Goal: Check status: Verify the current state of an ongoing process or item

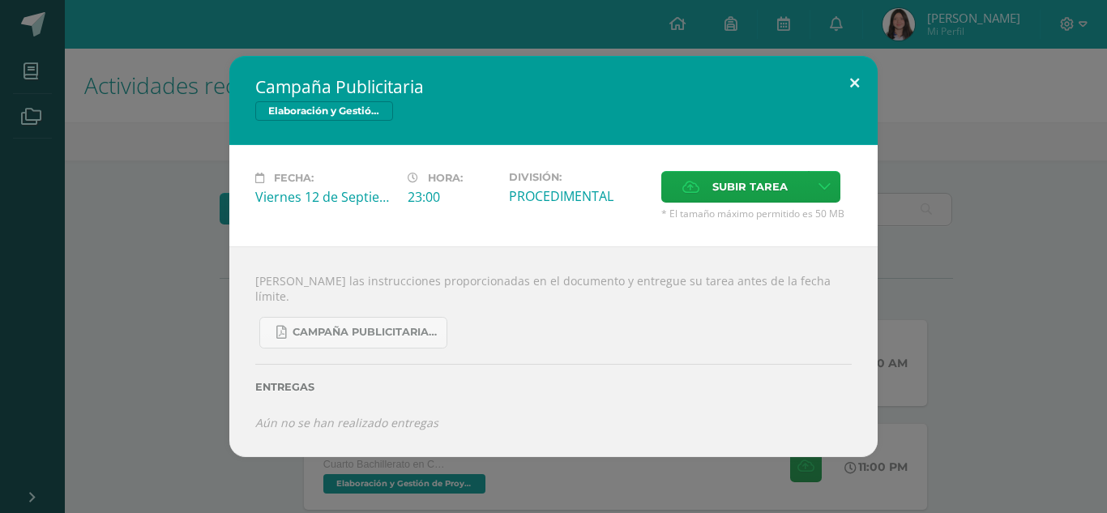
click at [856, 78] on button at bounding box center [854, 83] width 46 height 55
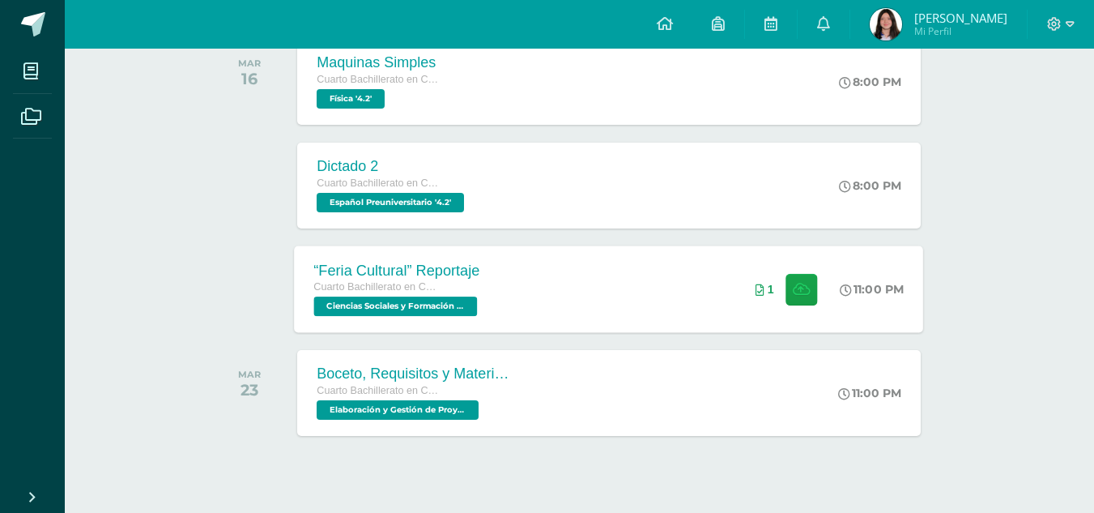
scroll to position [514, 0]
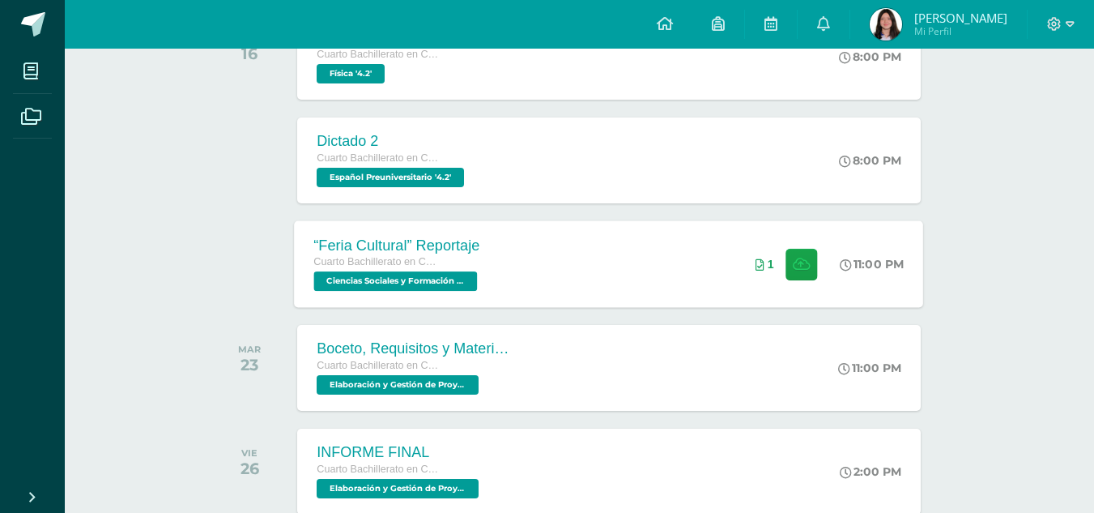
click at [562, 254] on div "“Feria Cultural” Reportaje Cuarto Bachillerato en Ciencias y Letras Ciencias So…" at bounding box center [609, 263] width 629 height 87
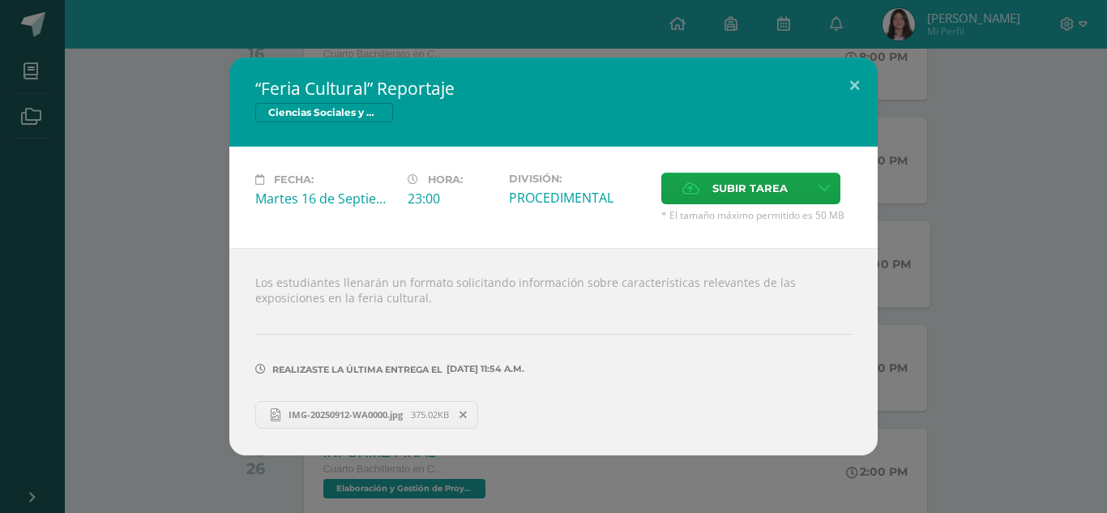
click at [293, 437] on div "Los estudiantes llenarán un formato solicitando información sobre característic…" at bounding box center [553, 351] width 648 height 207
click at [301, 408] on span "IMG-20250912-WA0000.jpg" at bounding box center [345, 414] width 130 height 12
click at [835, 75] on button at bounding box center [854, 85] width 46 height 55
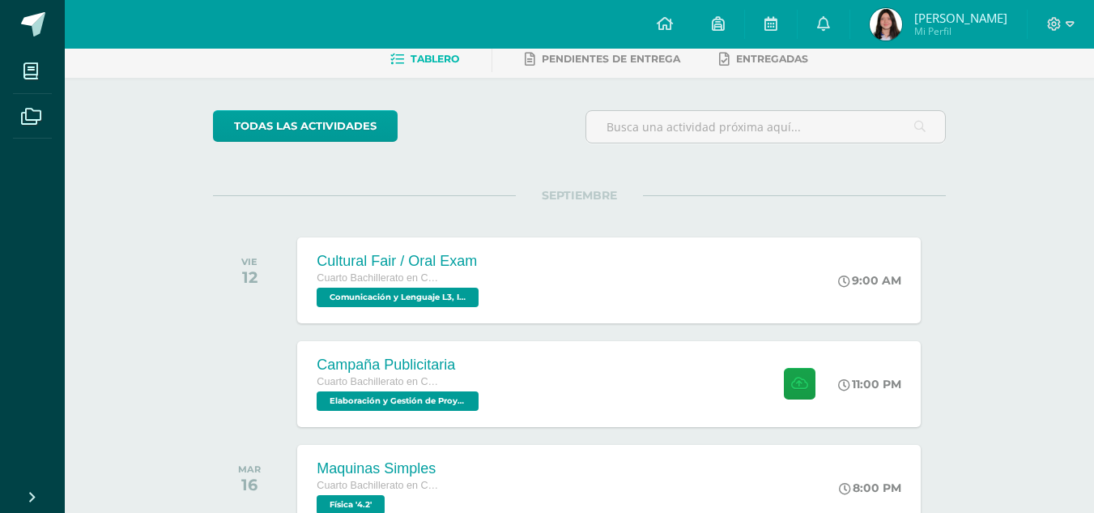
scroll to position [55, 0]
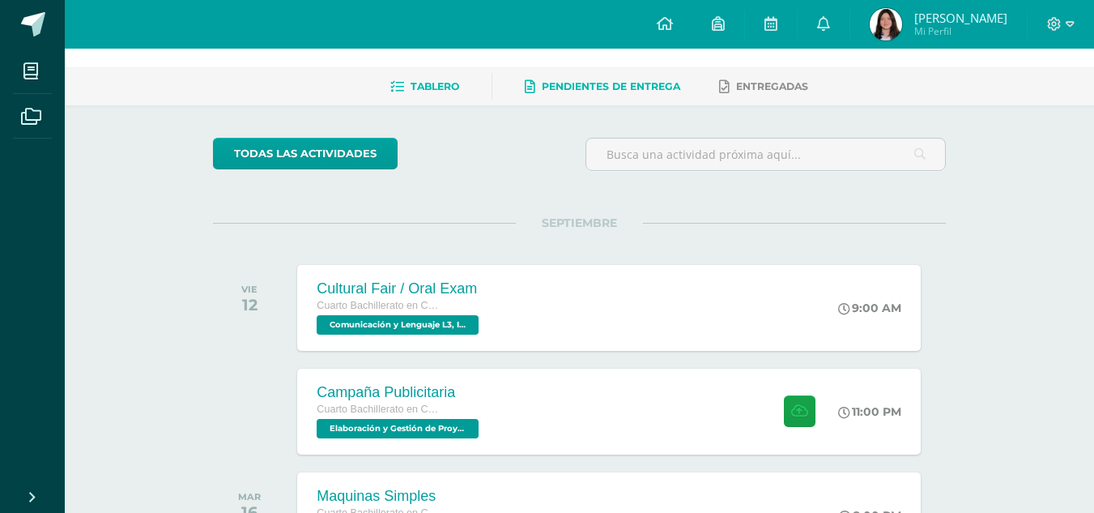
click at [602, 81] on span "Pendientes de entrega" at bounding box center [611, 86] width 139 height 12
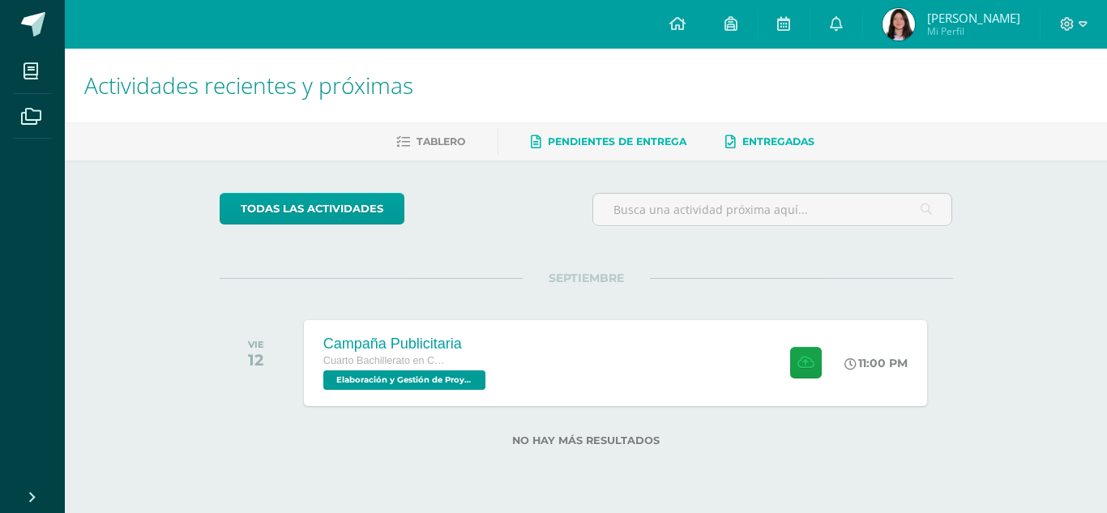
click at [787, 151] on link "Entregadas" at bounding box center [769, 142] width 89 height 26
drag, startPoint x: 970, startPoint y: 290, endPoint x: 931, endPoint y: 151, distance: 144.7
click at [972, 292] on div "todas las Actividades No tienes actividades Échale un vistazo a los demás perío…" at bounding box center [586, 329] width 798 height 338
